Goal: Task Accomplishment & Management: Manage account settings

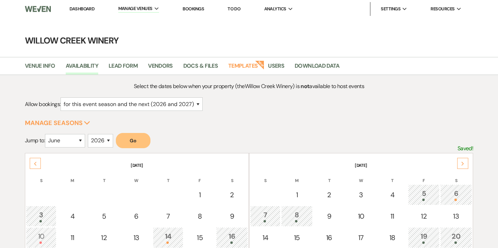
select select "2"
select select "6"
select select "2026"
click at [194, 5] on li "Bookings" at bounding box center [193, 9] width 28 height 14
click at [194, 10] on link "Bookings" at bounding box center [192, 9] width 21 height 6
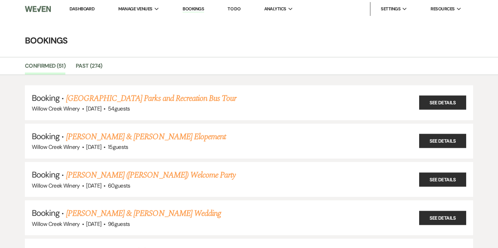
scroll to position [2, 0]
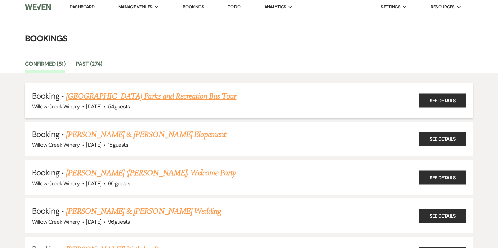
click at [105, 107] on span "·" at bounding box center [104, 107] width 2 height 0
click at [115, 96] on link "[GEOGRAPHIC_DATA] Parks and Recreation Bus Tour" at bounding box center [151, 96] width 170 height 12
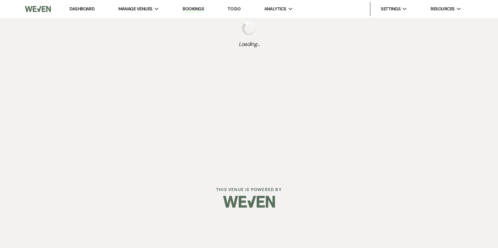
select select "14"
select select "7"
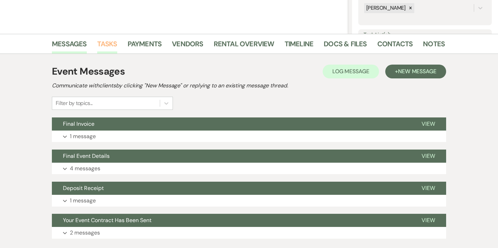
scroll to position [185, 0]
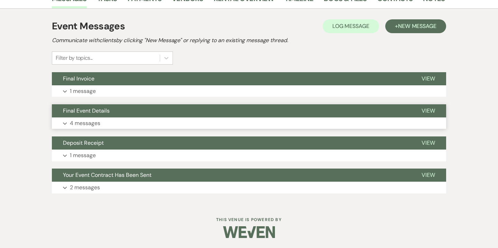
click at [95, 115] on button "Final Event Details" at bounding box center [231, 110] width 358 height 13
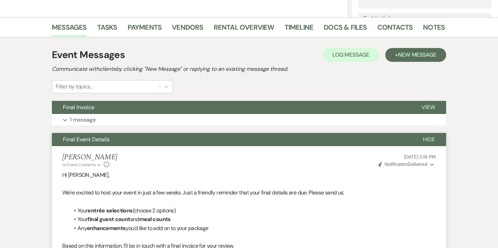
scroll to position [0, 0]
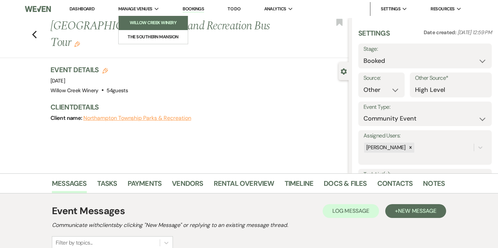
click at [132, 25] on li "Willow Creek Winery" at bounding box center [153, 22] width 62 height 7
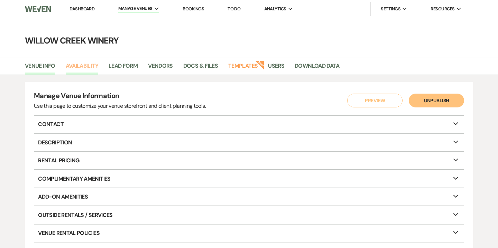
click at [83, 67] on link "Availability" at bounding box center [82, 68] width 32 height 13
select select "2"
select select "2026"
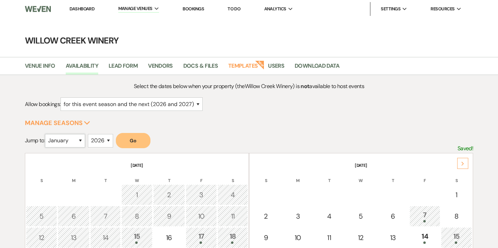
click at [83, 141] on select "January February March April May June July August September October November De…" at bounding box center [65, 140] width 40 height 13
select select "11"
click at [46, 134] on select "January February March April May June July August September October November De…" at bounding box center [65, 140] width 40 height 13
click at [126, 141] on button "Go" at bounding box center [133, 140] width 35 height 15
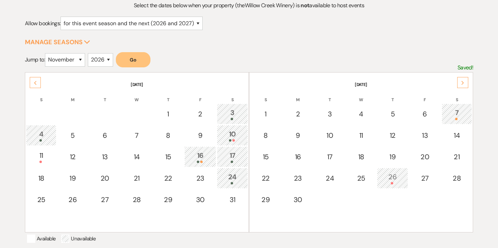
scroll to position [82, 0]
